Goal: Task Accomplishment & Management: Manage account settings

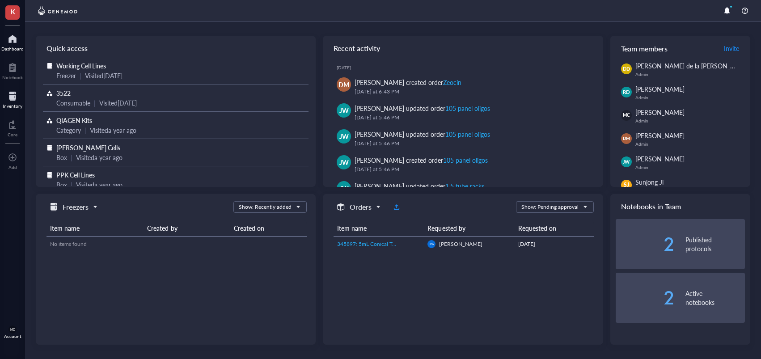
click at [10, 103] on div "Inventory" at bounding box center [13, 105] width 20 height 5
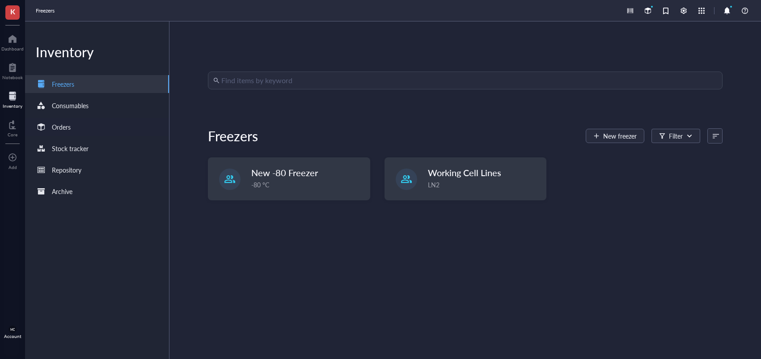
click at [67, 123] on div "Orders" at bounding box center [61, 127] width 19 height 10
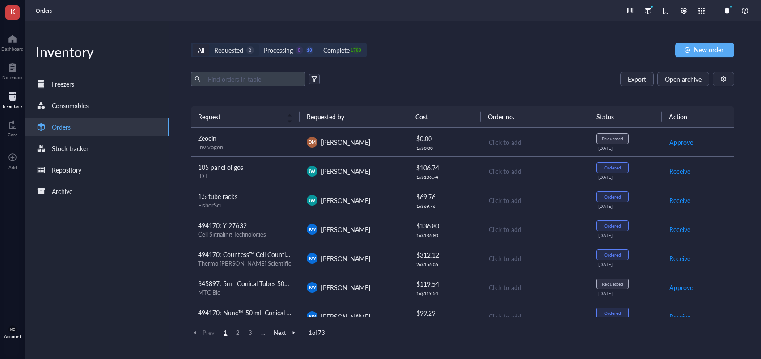
click at [240, 51] on div "Requested" at bounding box center [228, 50] width 29 height 10
click at [209, 44] on input "Requested 2" at bounding box center [209, 44] width 0 height 0
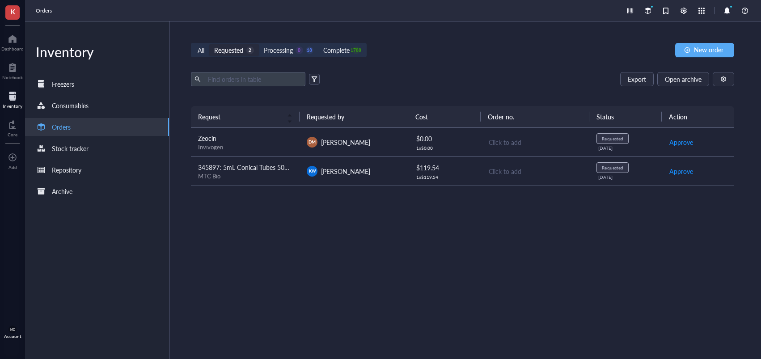
click at [254, 168] on span "345897: 5mL Conical Tubes 500/CS" at bounding box center [248, 167] width 100 height 9
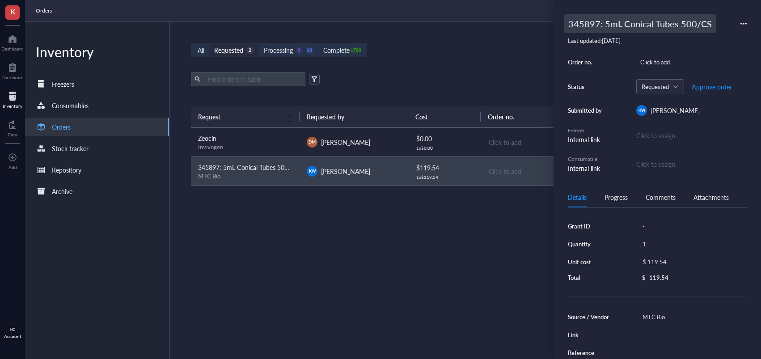
click at [591, 27] on div "345897: 5mL Conical Tubes 500/CS" at bounding box center [640, 23] width 152 height 19
drag, startPoint x: 598, startPoint y: 25, endPoint x: 539, endPoint y: 22, distance: 60.0
click at [539, 22] on div "K Dashboard Notebook Inventory Core To pick up a draggable item, press the spac…" at bounding box center [380, 179] width 761 height 359
type input "494170: 5mL Conical Tubes 500/CS"
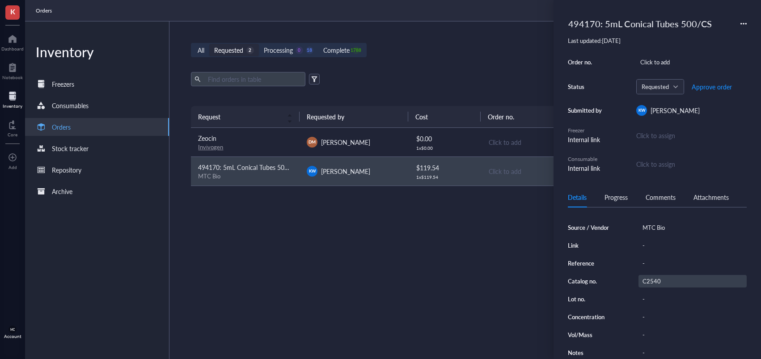
click at [660, 278] on div "C2540" at bounding box center [693, 281] width 108 height 13
click at [656, 279] on input "C2540" at bounding box center [652, 282] width 27 height 12
click at [709, 87] on span "Approve order" at bounding box center [712, 86] width 40 height 7
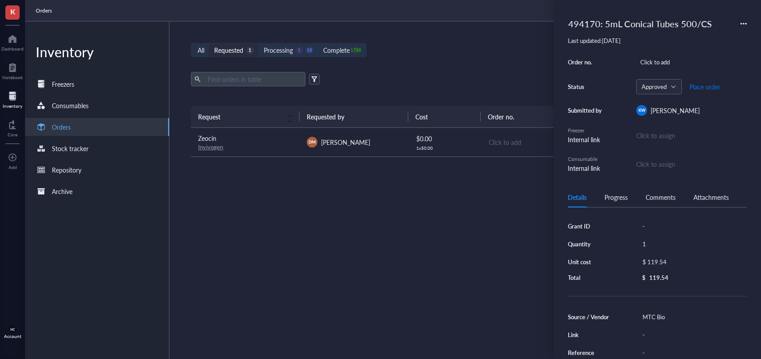
drag, startPoint x: 703, startPoint y: 89, endPoint x: 463, endPoint y: 136, distance: 243.8
click at [703, 89] on span "Place order" at bounding box center [705, 86] width 31 height 7
click at [369, 149] on td "[PERSON_NAME]" at bounding box center [354, 142] width 109 height 29
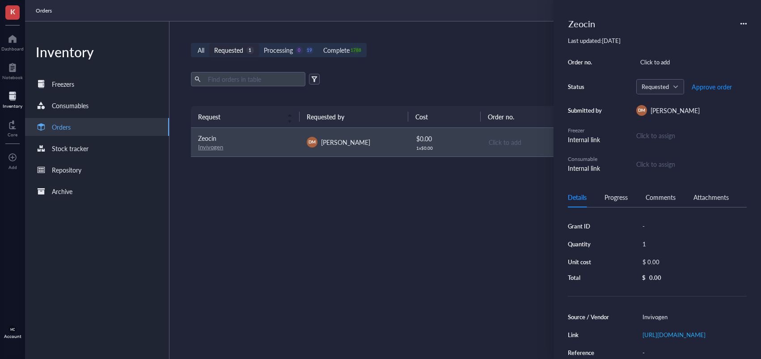
scroll to position [93, 0]
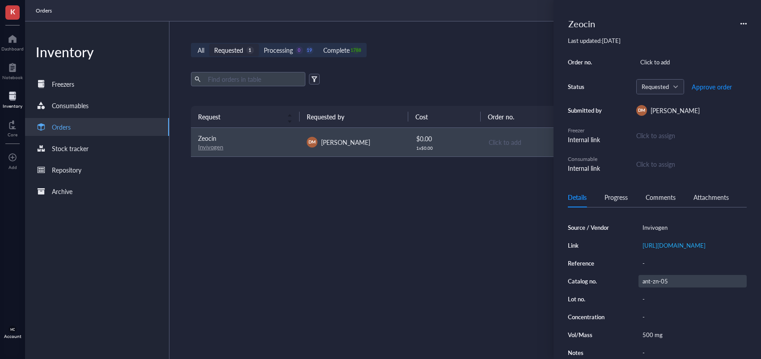
click at [654, 278] on div "ant-zn-05" at bounding box center [693, 281] width 108 height 13
click at [654, 278] on input "ant-zn-05" at bounding box center [658, 282] width 39 height 12
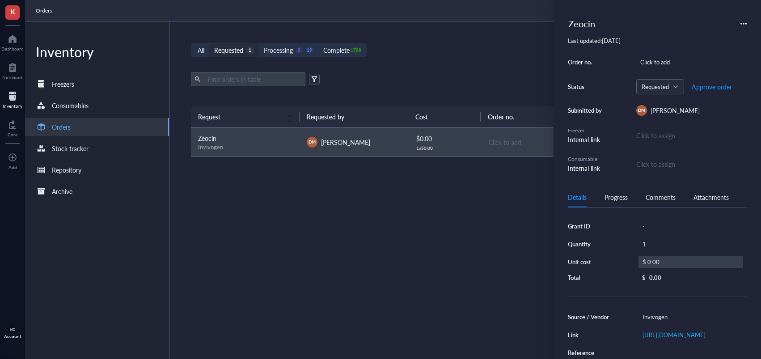
click at [660, 263] on div "$ 0.00" at bounding box center [691, 262] width 105 height 13
drag, startPoint x: 683, startPoint y: 263, endPoint x: 631, endPoint y: 261, distance: 51.5
click at [631, 261] on div "Grant ID - Quantity 1 Unit cost $ 0.00 Total $ 0.00" at bounding box center [657, 252] width 179 height 64
type input "194.35"
click at [570, 22] on div "Zeocin" at bounding box center [581, 23] width 35 height 19
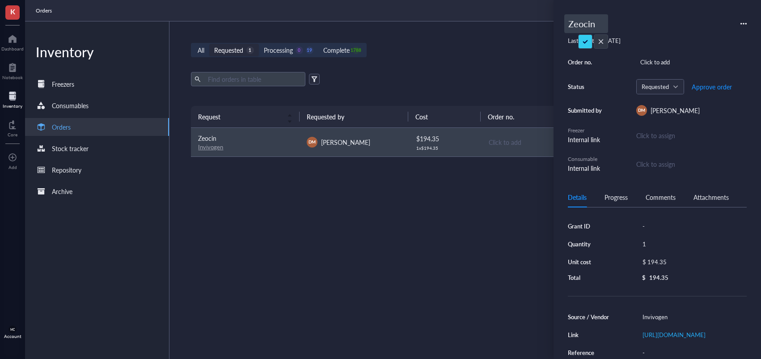
click at [569, 26] on input "Zeocin" at bounding box center [586, 24] width 43 height 18
type input "494170: Zeocin"
click at [708, 90] on span "Approve order" at bounding box center [712, 86] width 40 height 7
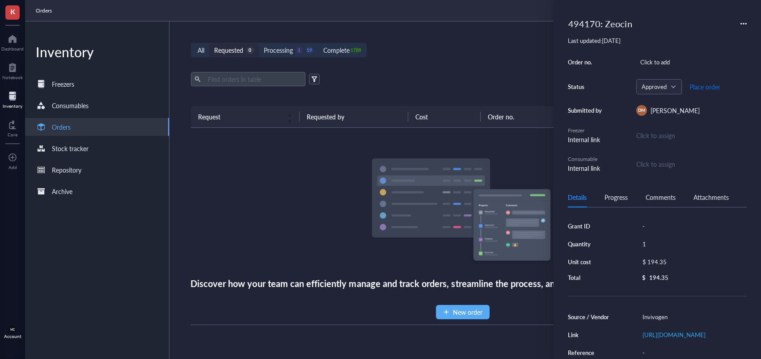
click at [700, 88] on span "Place order" at bounding box center [705, 86] width 31 height 7
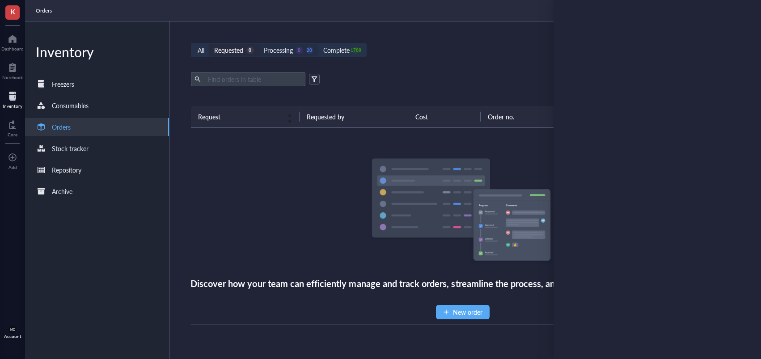
click at [280, 53] on div "Processing" at bounding box center [278, 50] width 29 height 10
click at [259, 44] on input "Processing 0 20" at bounding box center [259, 44] width 0 height 0
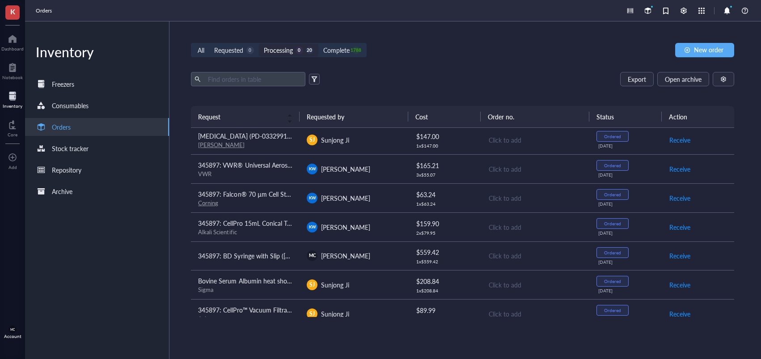
scroll to position [356, 0]
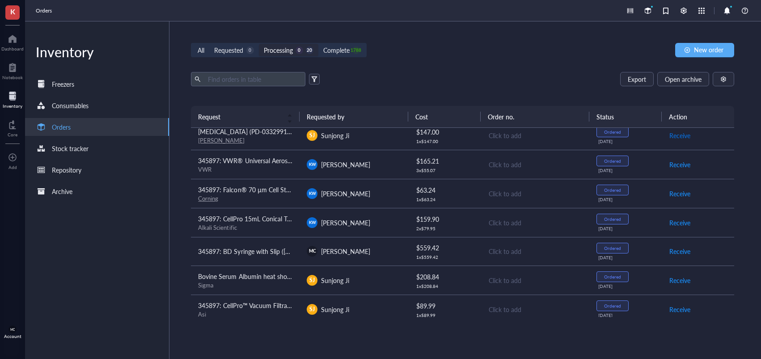
click at [680, 136] on span "Receive" at bounding box center [680, 136] width 21 height 10
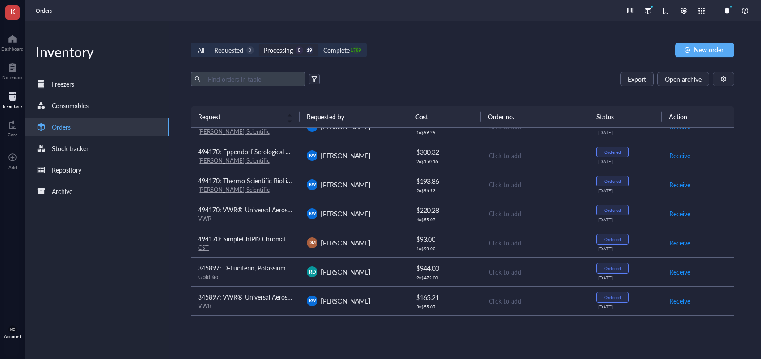
scroll to position [193, 0]
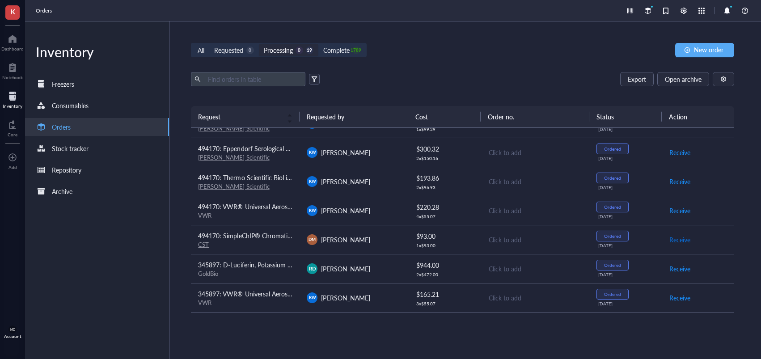
click at [686, 242] on span "Receive" at bounding box center [680, 240] width 21 height 10
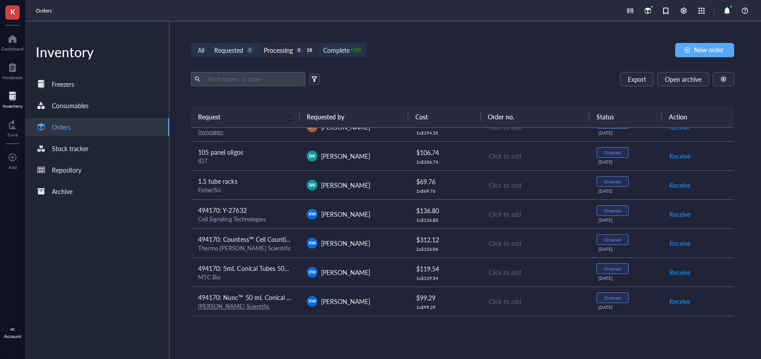
scroll to position [0, 0]
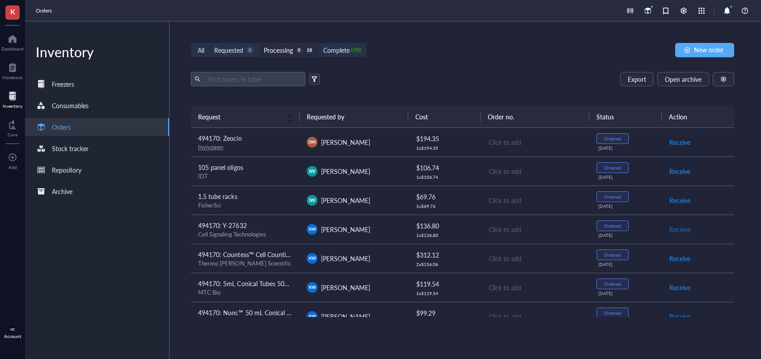
click at [682, 229] on span "Receive" at bounding box center [680, 230] width 21 height 10
